Goal: Task Accomplishment & Management: Manage account settings

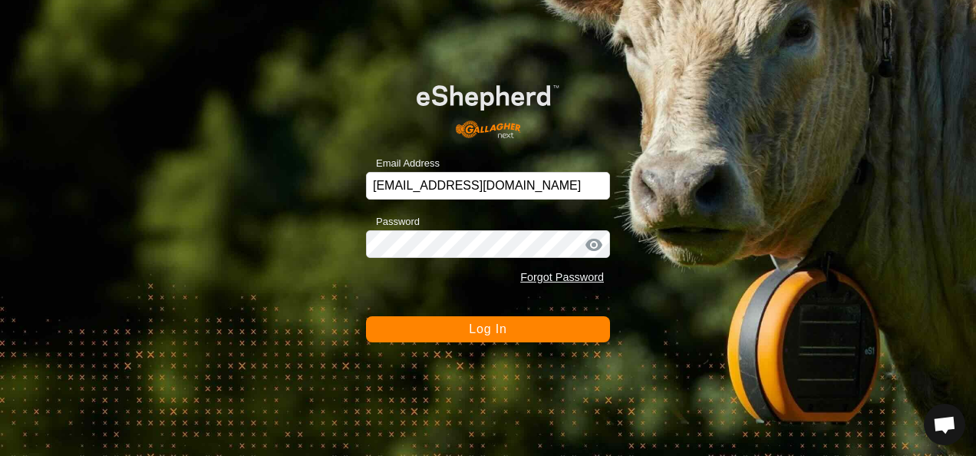
click at [488, 334] on span "Log In" at bounding box center [488, 328] width 38 height 13
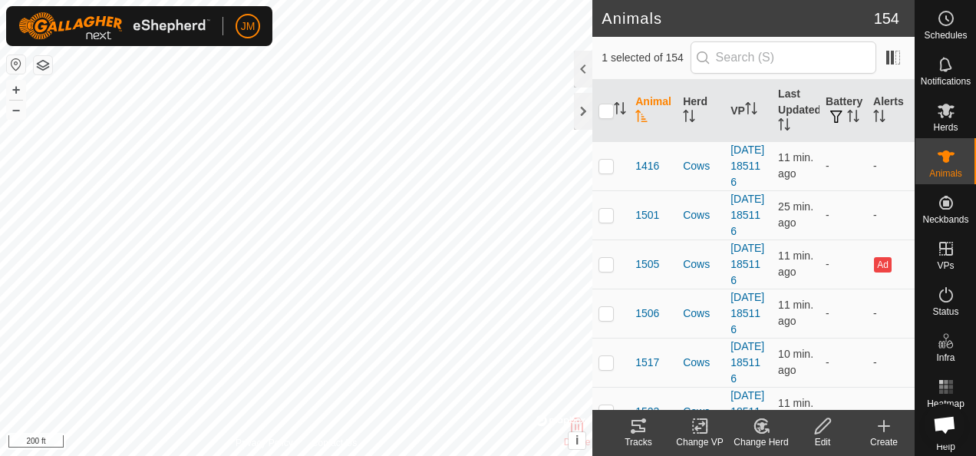
click at [638, 428] on icon at bounding box center [638, 425] width 18 height 18
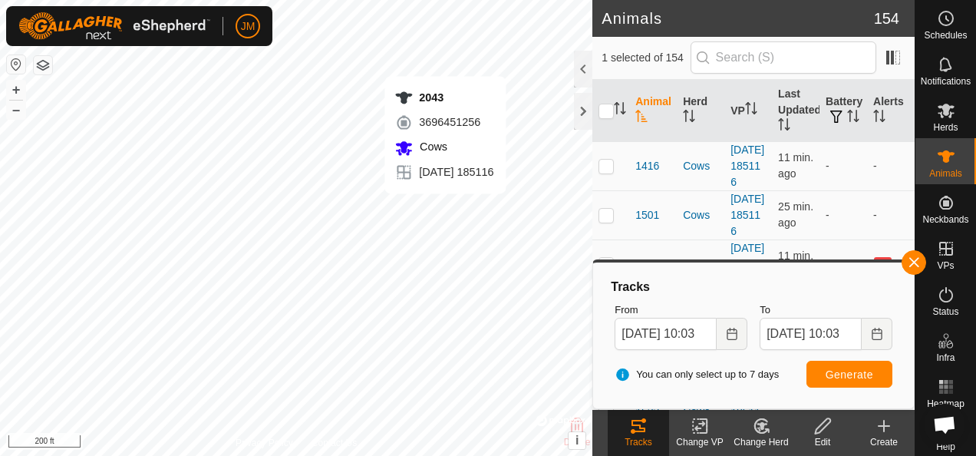
checkbox input "false"
checkbox input "true"
click at [916, 259] on button "button" at bounding box center [913, 262] width 25 height 25
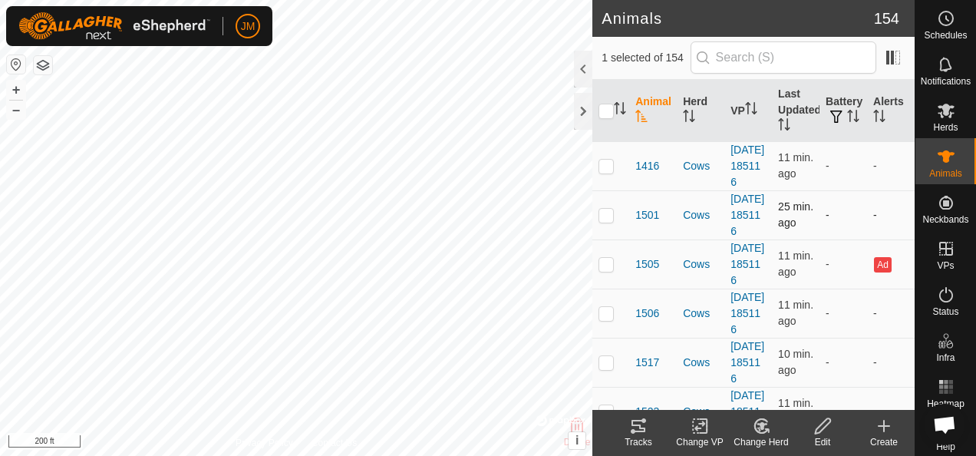
click at [616, 220] on td at bounding box center [610, 214] width 37 height 49
checkbox input "true"
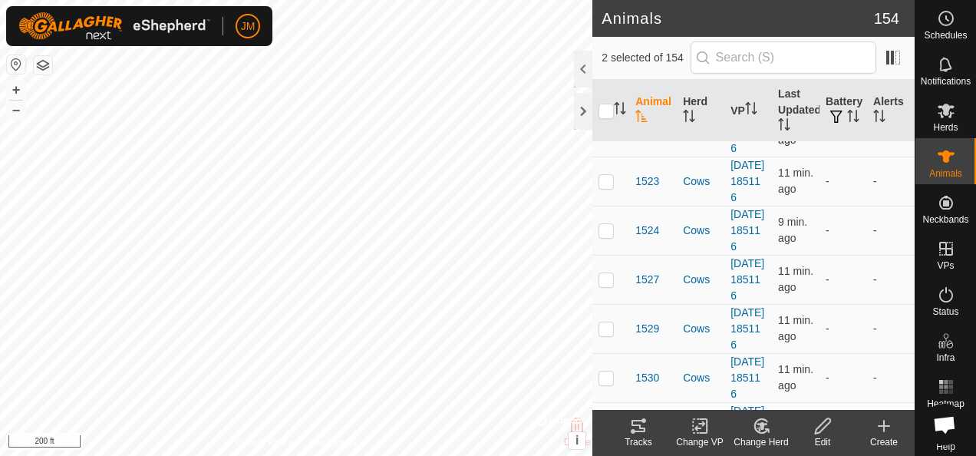
click at [609, 138] on p-checkbox at bounding box center [605, 132] width 15 height 12
checkbox input "true"
click at [610, 206] on td at bounding box center [610, 180] width 37 height 49
checkbox input "true"
click at [601, 236] on p-checkbox at bounding box center [605, 230] width 15 height 12
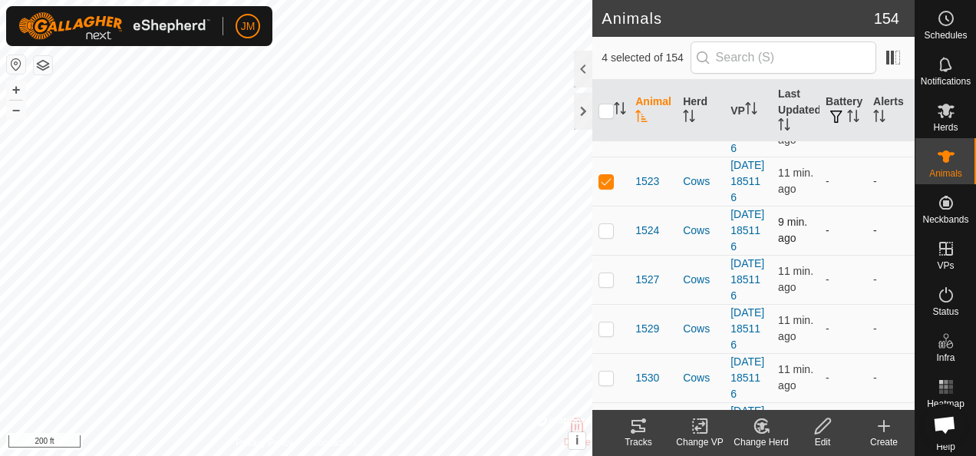
checkbox input "true"
click at [609, 285] on p-checkbox at bounding box center [605, 279] width 15 height 12
checkbox input "true"
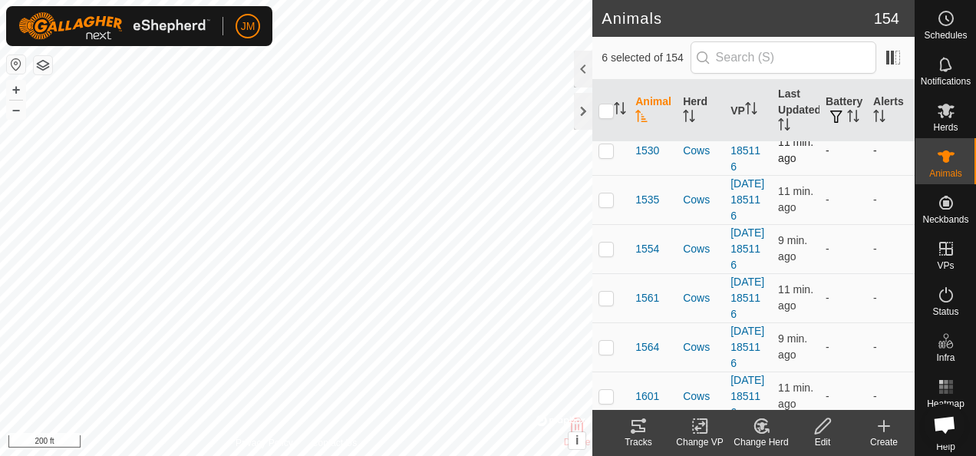
scroll to position [460, 0]
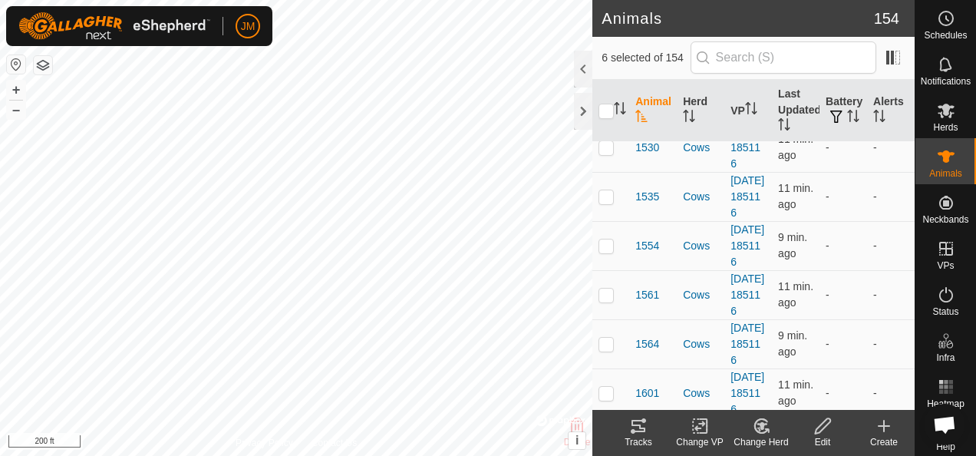
click at [607, 104] on p-checkbox at bounding box center [605, 98] width 15 height 12
checkbox input "true"
click at [609, 153] on p-checkbox at bounding box center [605, 147] width 15 height 12
checkbox input "true"
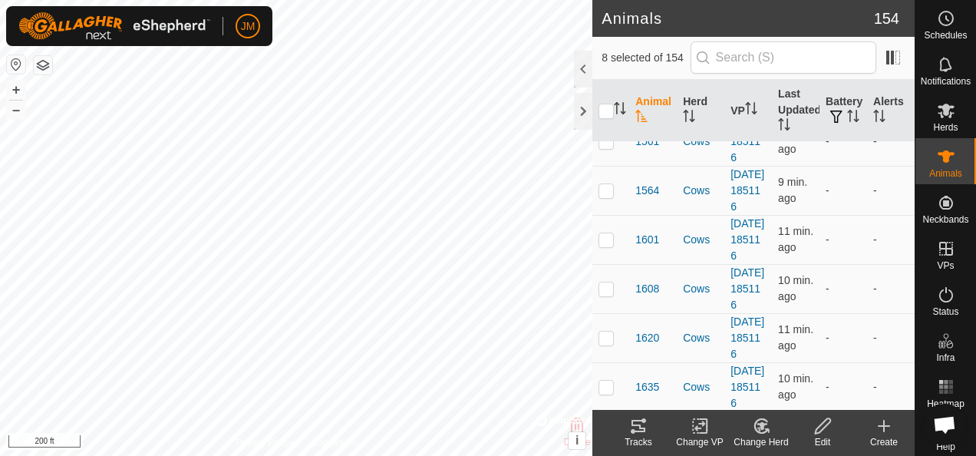
click at [606, 49] on p-checkbox at bounding box center [605, 43] width 15 height 12
checkbox input "true"
click at [609, 98] on p-checkbox at bounding box center [605, 92] width 15 height 12
checkbox input "true"
click at [645, 426] on icon at bounding box center [638, 425] width 18 height 18
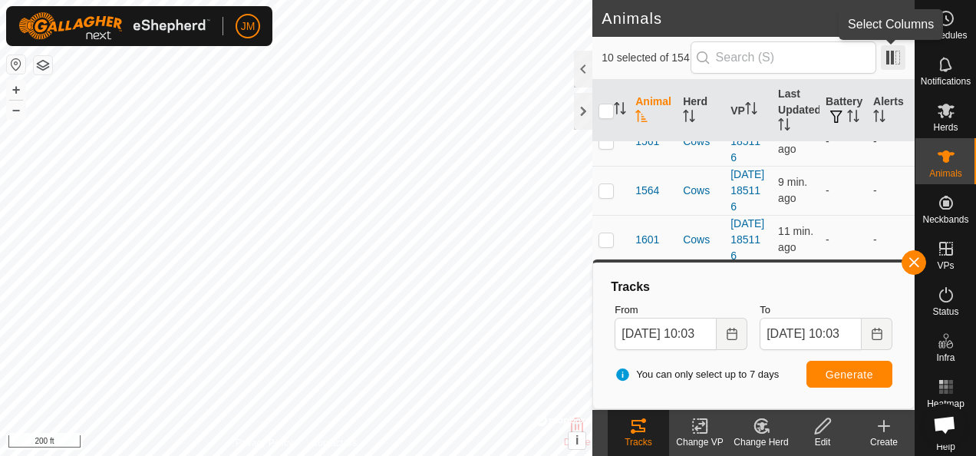
click at [896, 63] on span at bounding box center [892, 57] width 25 height 25
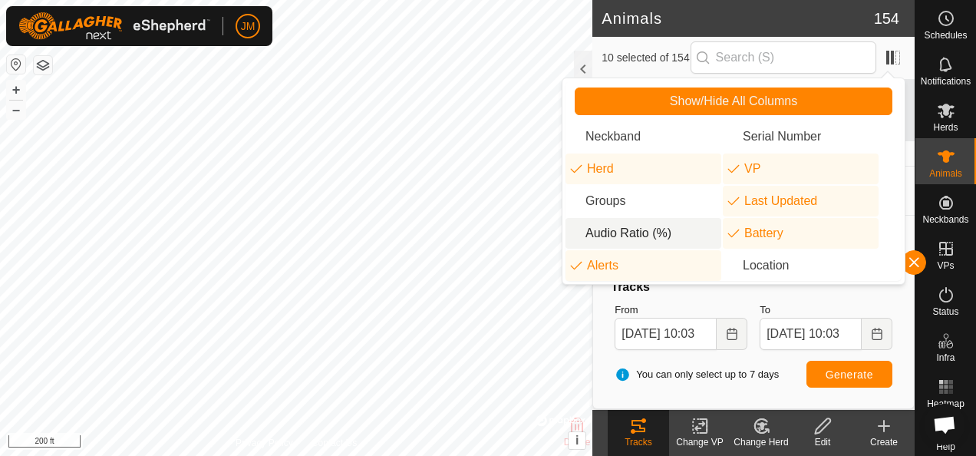
click at [610, 224] on li "Audio Ratio (%)" at bounding box center [643, 233] width 156 height 31
click at [913, 263] on button "button" at bounding box center [913, 262] width 25 height 25
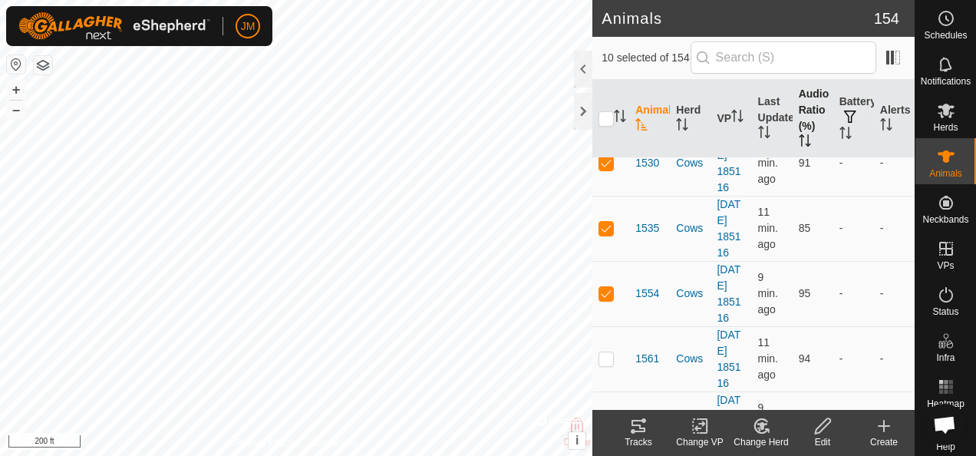
click at [807, 135] on icon "Activate to sort" at bounding box center [808, 140] width 2 height 12
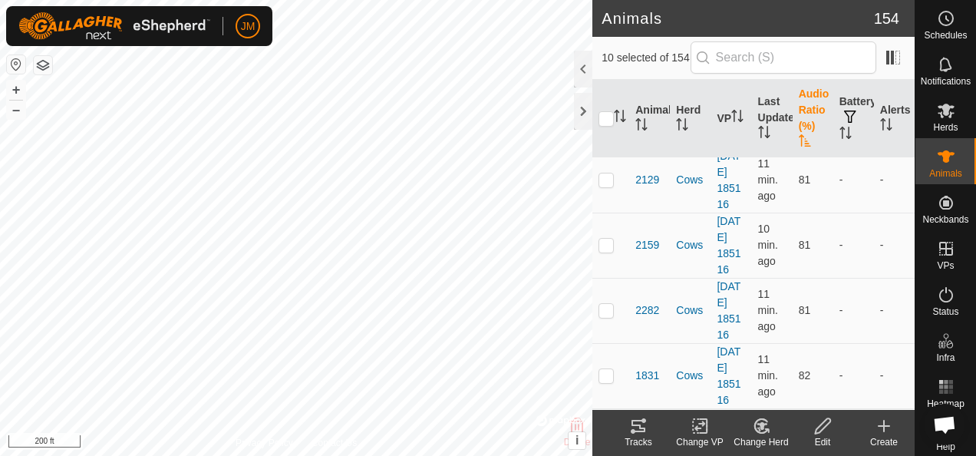
scroll to position [0, 0]
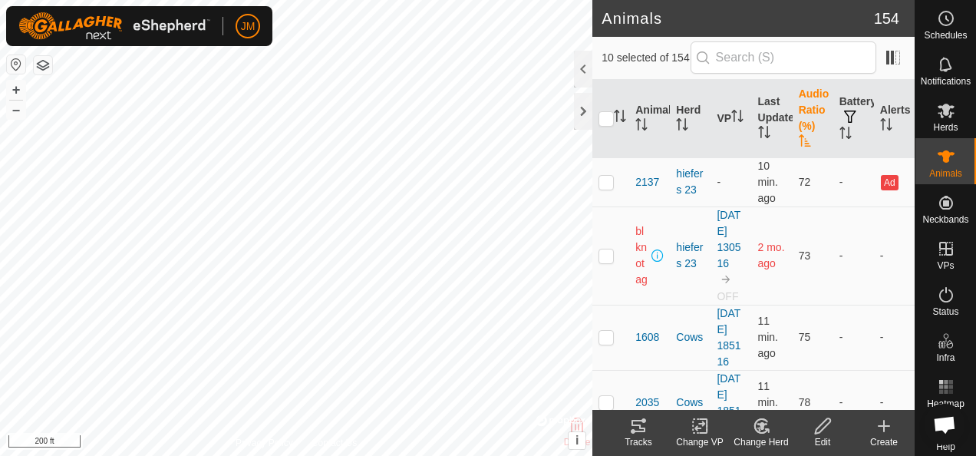
click at [800, 135] on icon "Activate to sort" at bounding box center [804, 140] width 12 height 12
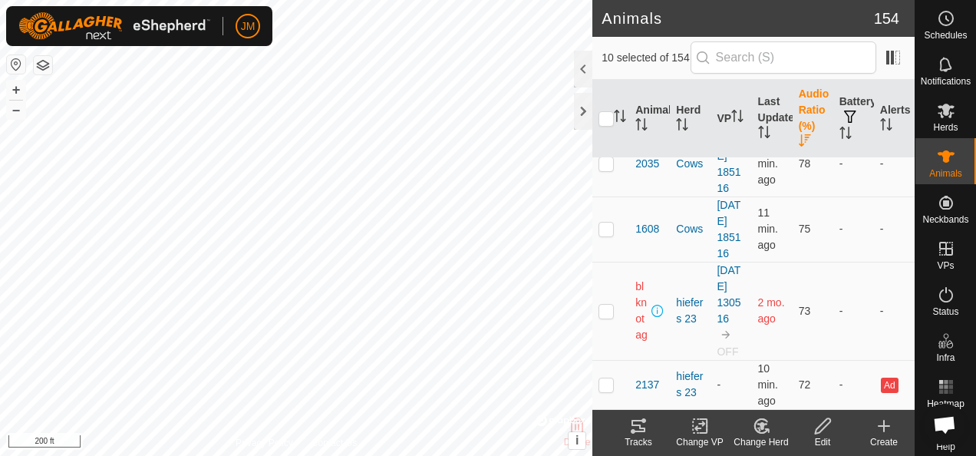
scroll to position [12325, 0]
